Goal: Navigation & Orientation: Understand site structure

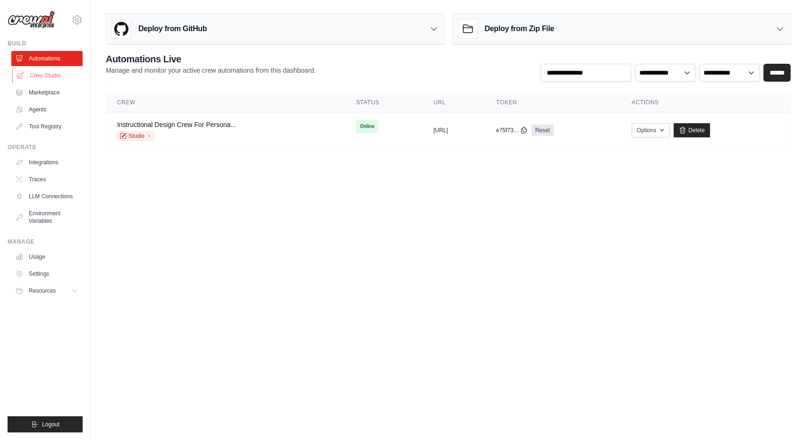
click at [44, 76] on link "Crew Studio" at bounding box center [47, 75] width 71 height 15
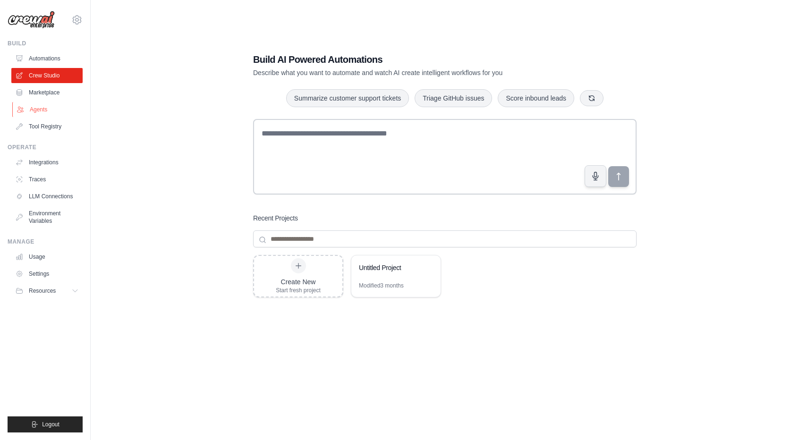
click at [39, 107] on link "Agents" at bounding box center [47, 109] width 71 height 15
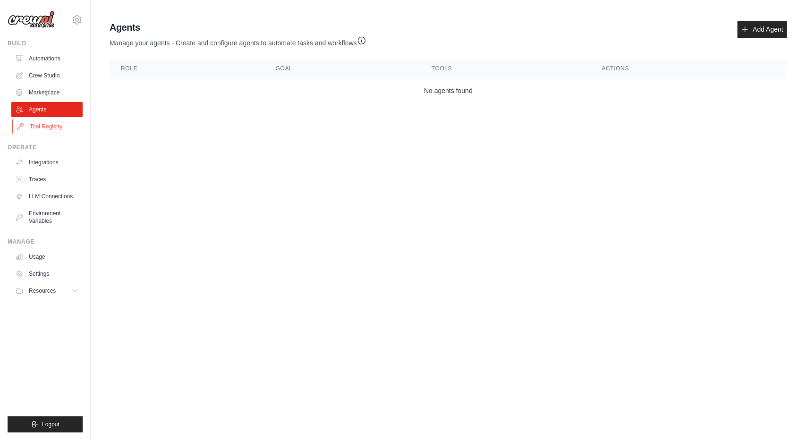
click at [43, 126] on link "Tool Registry" at bounding box center [47, 126] width 71 height 15
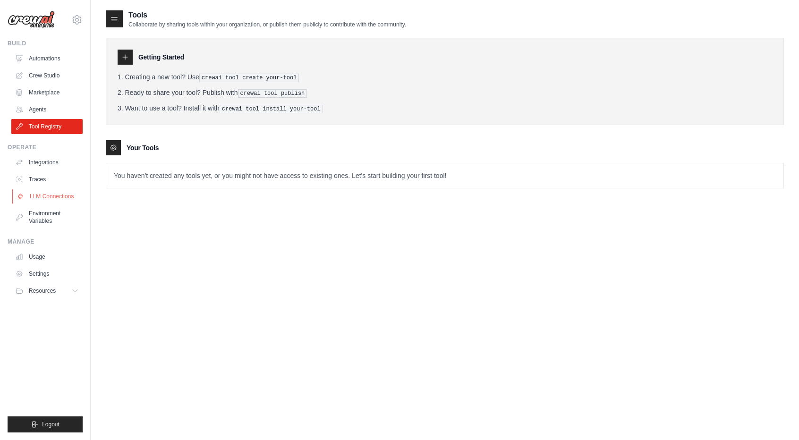
click at [49, 196] on link "LLM Connections" at bounding box center [47, 196] width 71 height 15
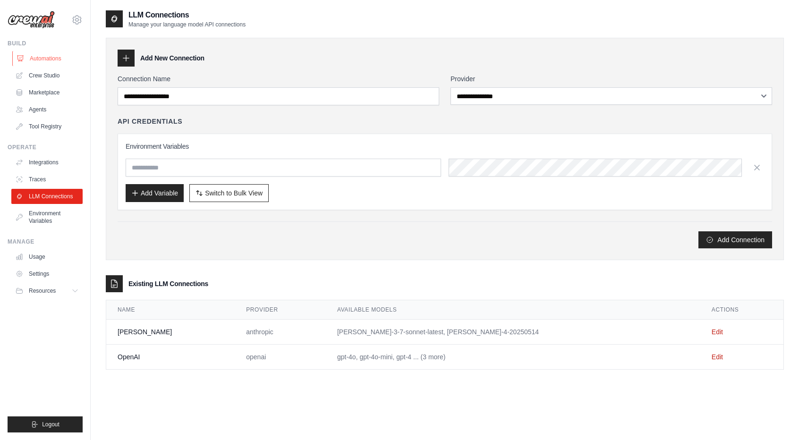
click at [46, 56] on link "Automations" at bounding box center [47, 58] width 71 height 15
